Goal: Use online tool/utility: Utilize a website feature to perform a specific function

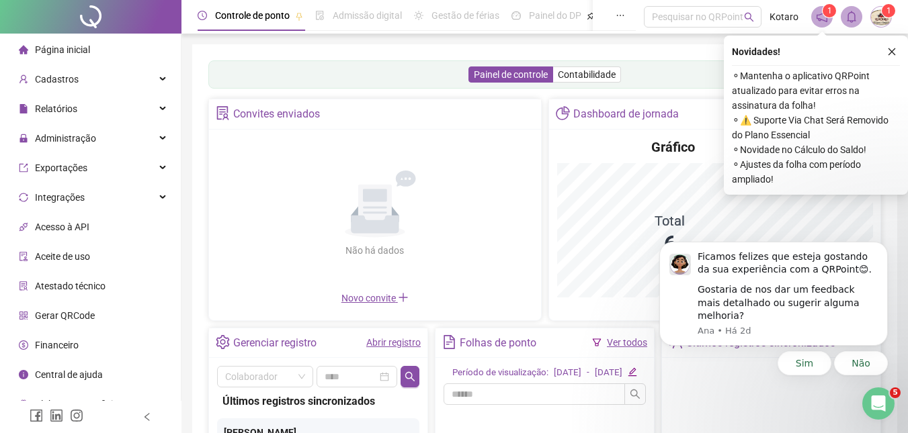
click at [85, 312] on span "Gerar QRCode" at bounding box center [65, 315] width 60 height 11
